Goal: Find specific page/section: Find specific page/section

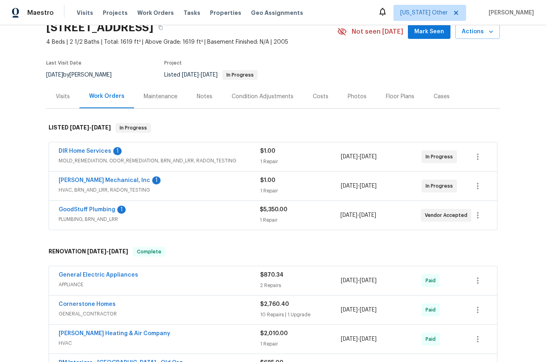
scroll to position [80, 0]
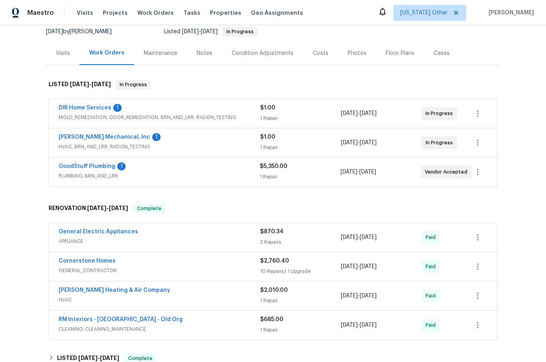
click at [184, 173] on span "PLUMBING, BRN_AND_LRR" at bounding box center [159, 176] width 201 height 8
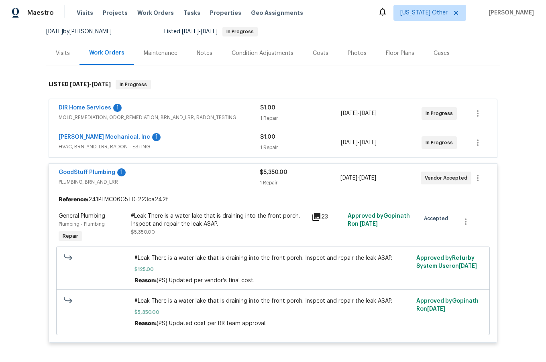
click at [183, 144] on span "HVAC, BRN_AND_LRR, RADON_TESTING" at bounding box center [160, 147] width 202 height 8
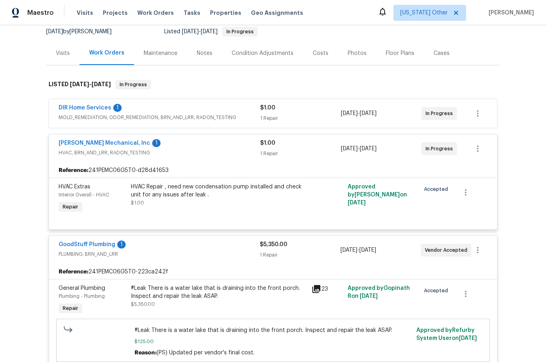
click at [210, 116] on span "MOLD_REMEDIATION, ODOR_REMEDIATION, BRN_AND_LRR, RADON_TESTING" at bounding box center [160, 118] width 202 height 8
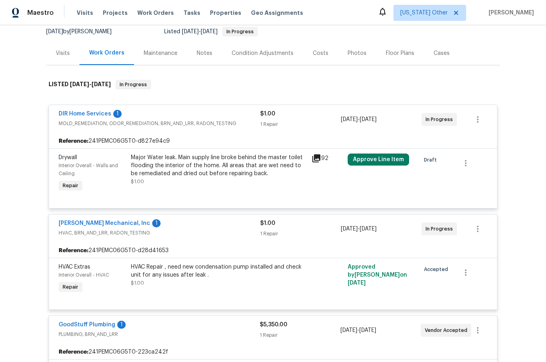
click at [315, 159] on icon at bounding box center [316, 159] width 10 height 10
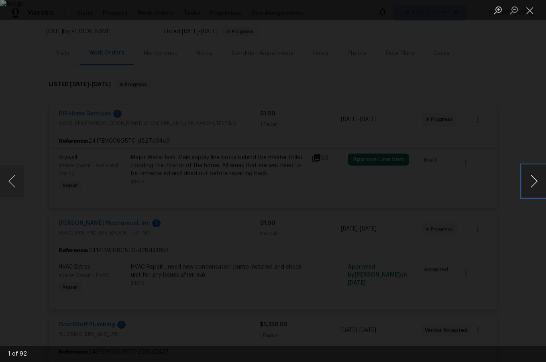
click at [523, 187] on button "Next image" at bounding box center [534, 181] width 24 height 32
drag, startPoint x: 523, startPoint y: 187, endPoint x: 525, endPoint y: 178, distance: 9.3
click at [523, 187] on button "Next image" at bounding box center [534, 181] width 24 height 32
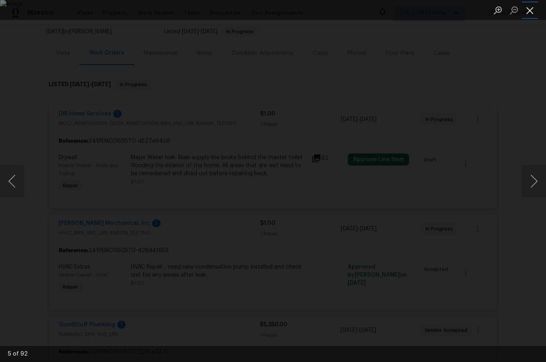
click at [530, 11] on button "Close lightbox" at bounding box center [530, 10] width 16 height 14
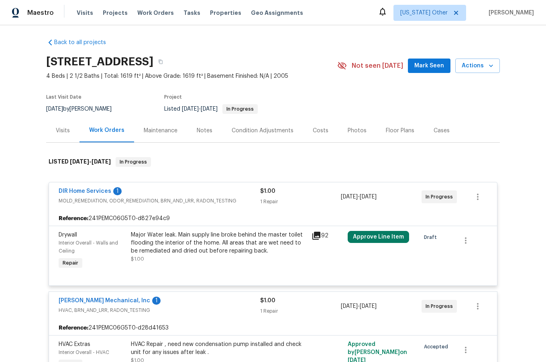
scroll to position [0, 0]
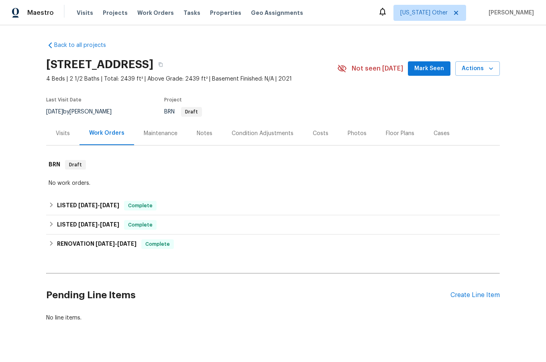
click at [434, 136] on div "Cases" at bounding box center [442, 134] width 16 height 8
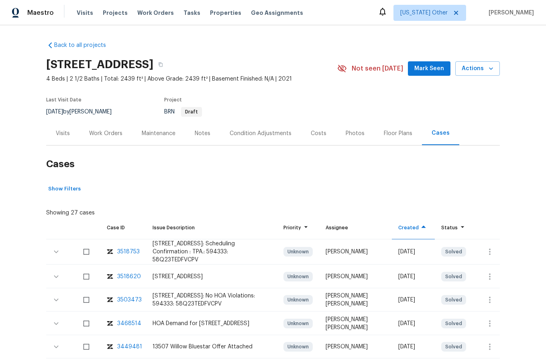
click at [98, 136] on div "Work Orders" at bounding box center [105, 134] width 33 height 8
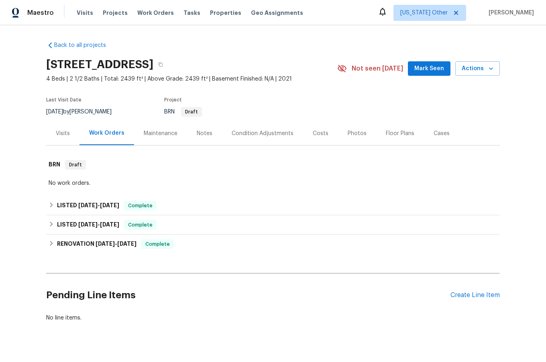
click at [57, 134] on div "Visits" at bounding box center [63, 134] width 14 height 8
